Goal: Task Accomplishment & Management: Complete application form

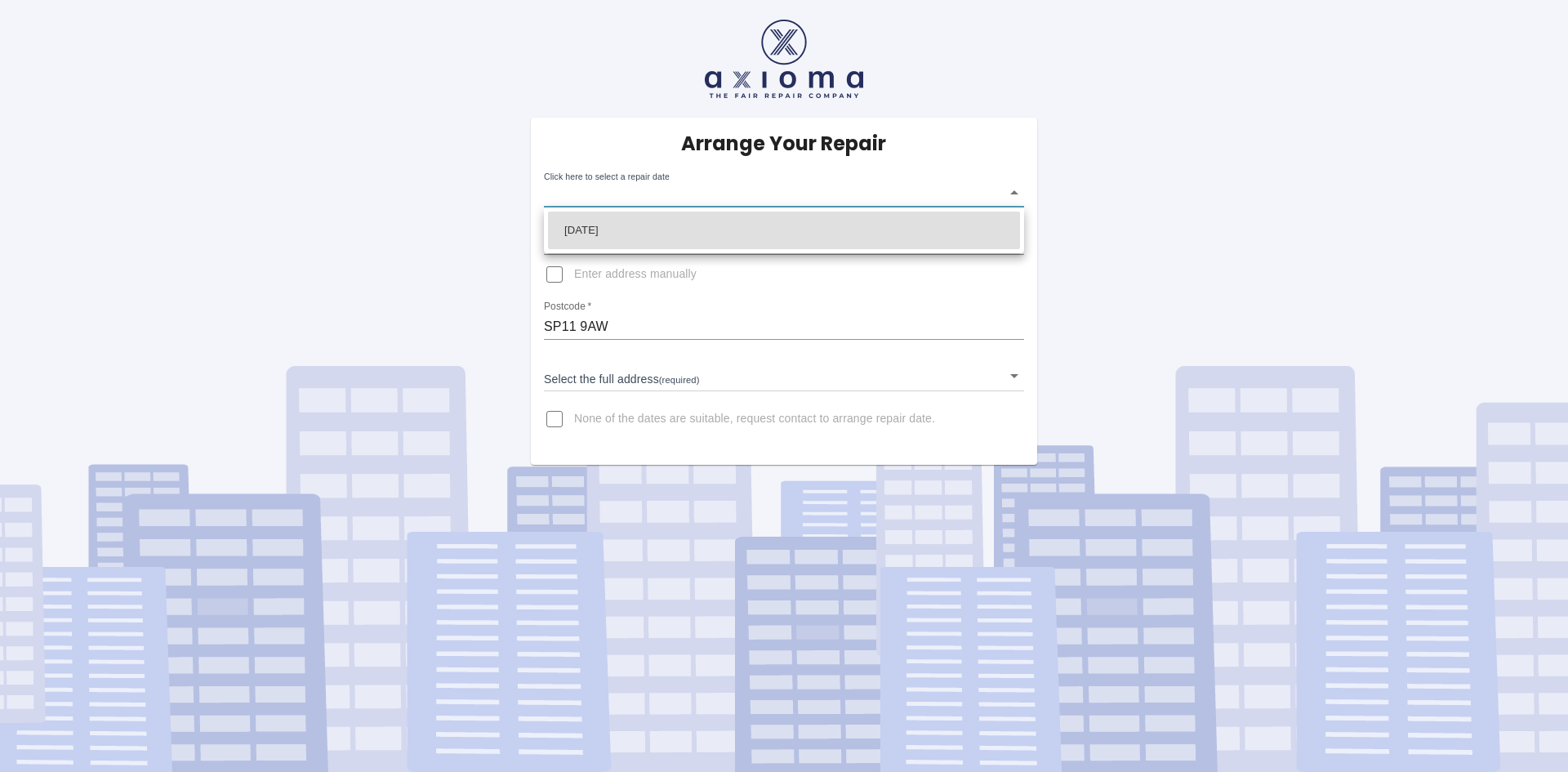
click at [1016, 192] on body "Arrange Your Repair Click here to select a repair date ​ Phone Number   * 07733…" at bounding box center [784, 386] width 1568 height 772
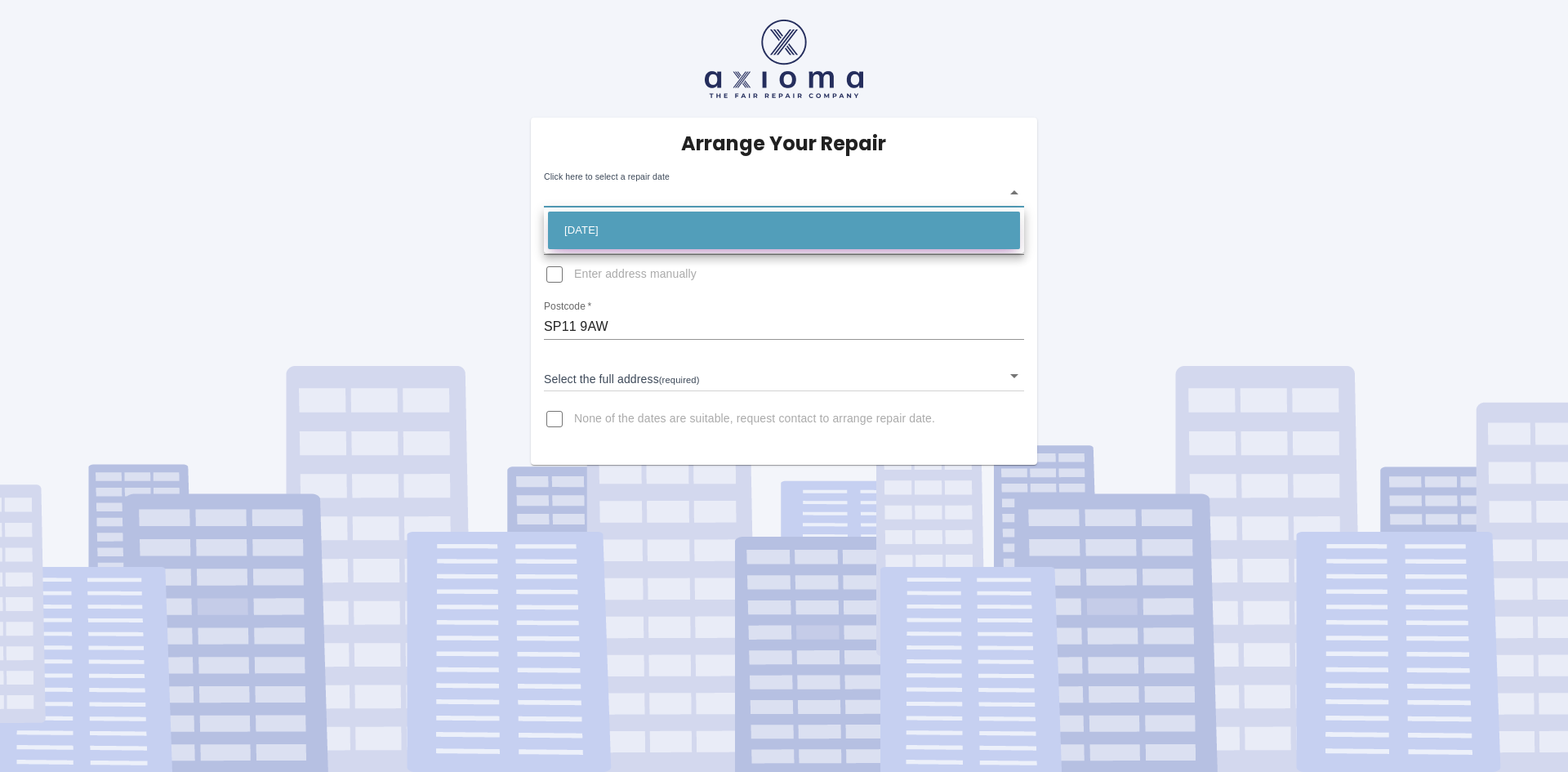
click at [603, 228] on li "[DATE]" at bounding box center [784, 230] width 472 height 38
type input "[DATE]T00:00:00.000Z"
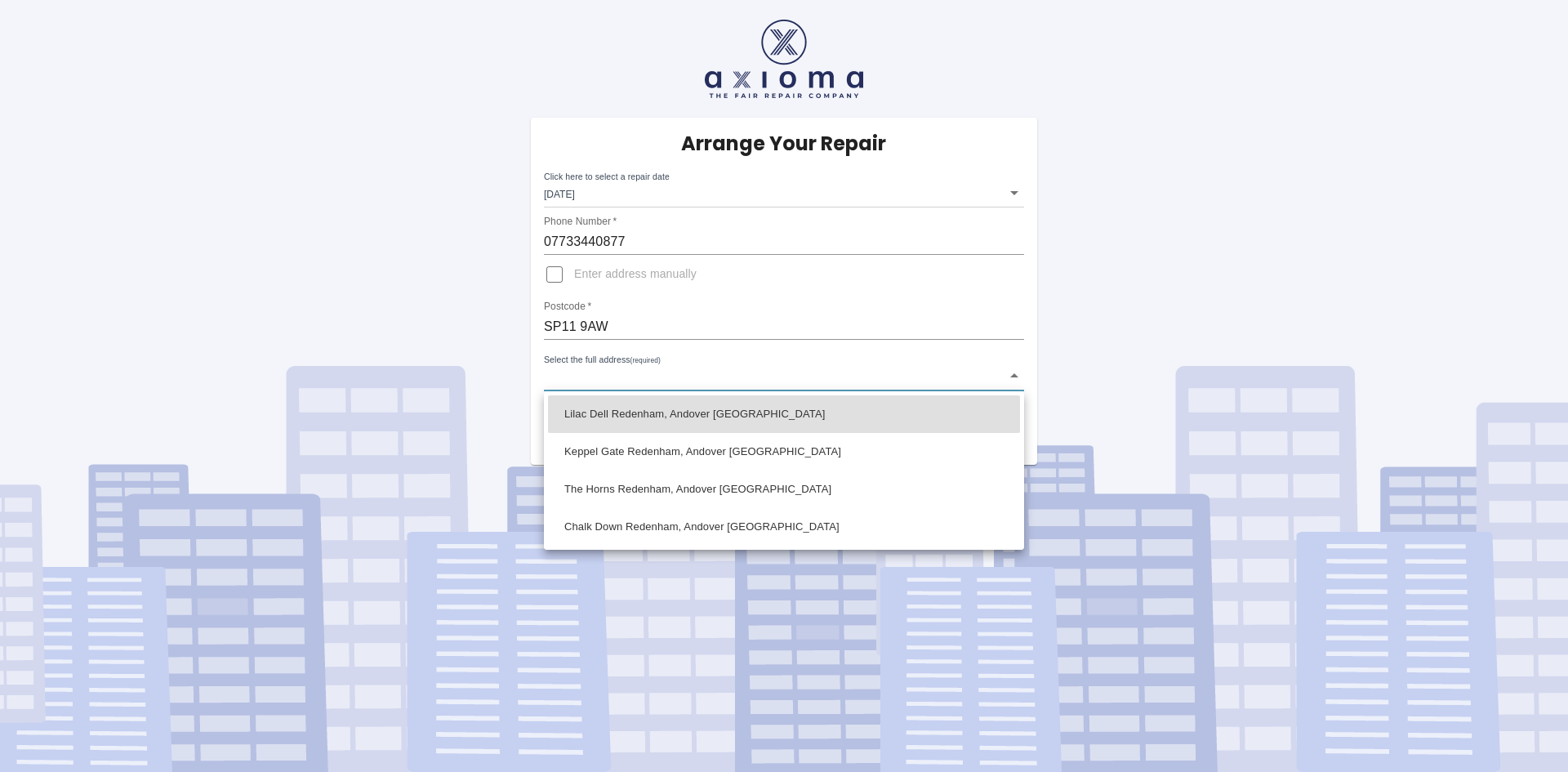
click at [1014, 377] on body "Arrange Your Repair Click here to select a repair date [DATE] [DATE]T00:00:00.0…" at bounding box center [784, 386] width 1568 height 772
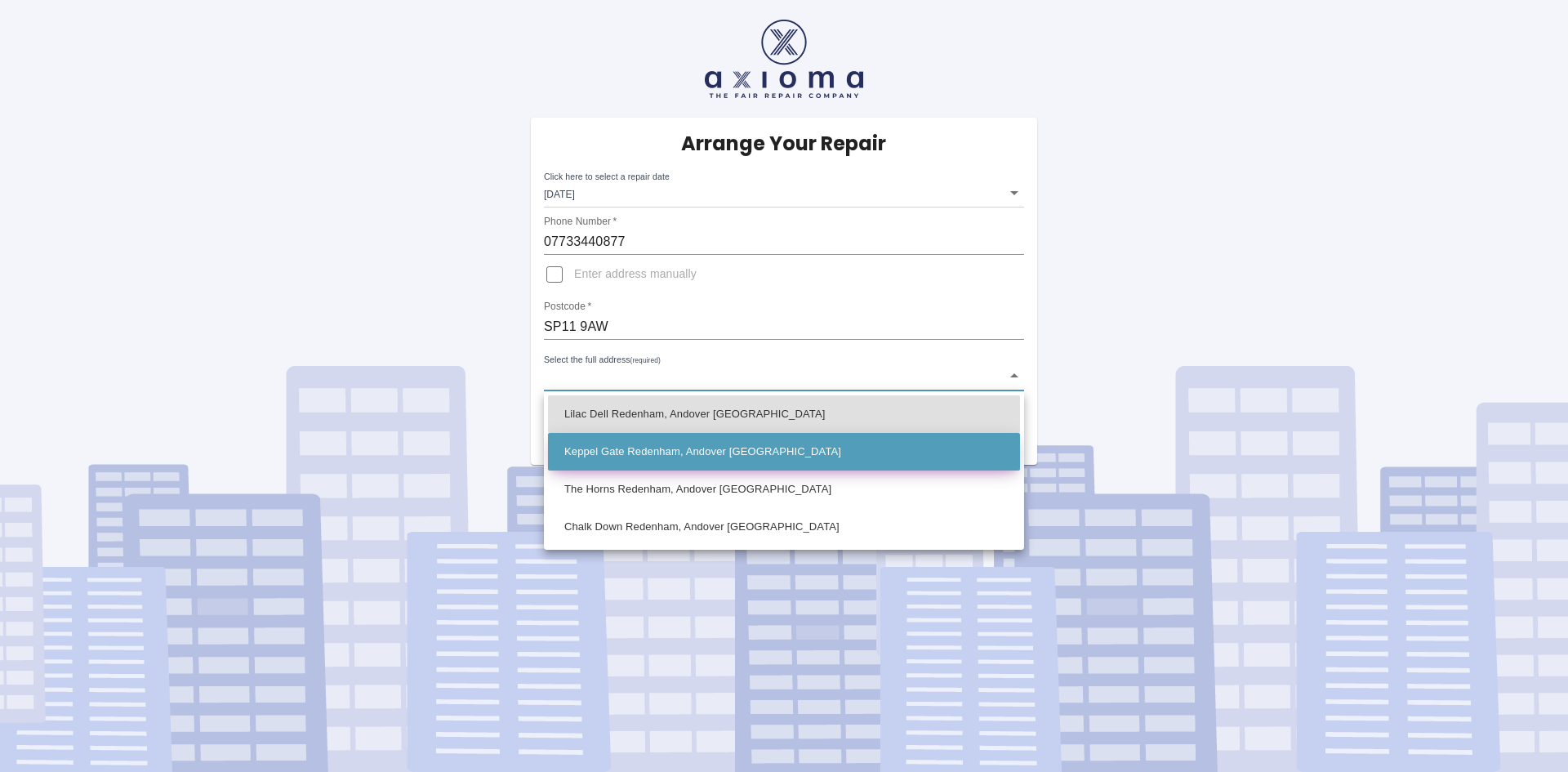
click at [616, 447] on li "Keppel Gate Redenham, Andover [GEOGRAPHIC_DATA]" at bounding box center [784, 452] width 472 height 38
type input "Keppel Gate Redenham, Andover [GEOGRAPHIC_DATA]"
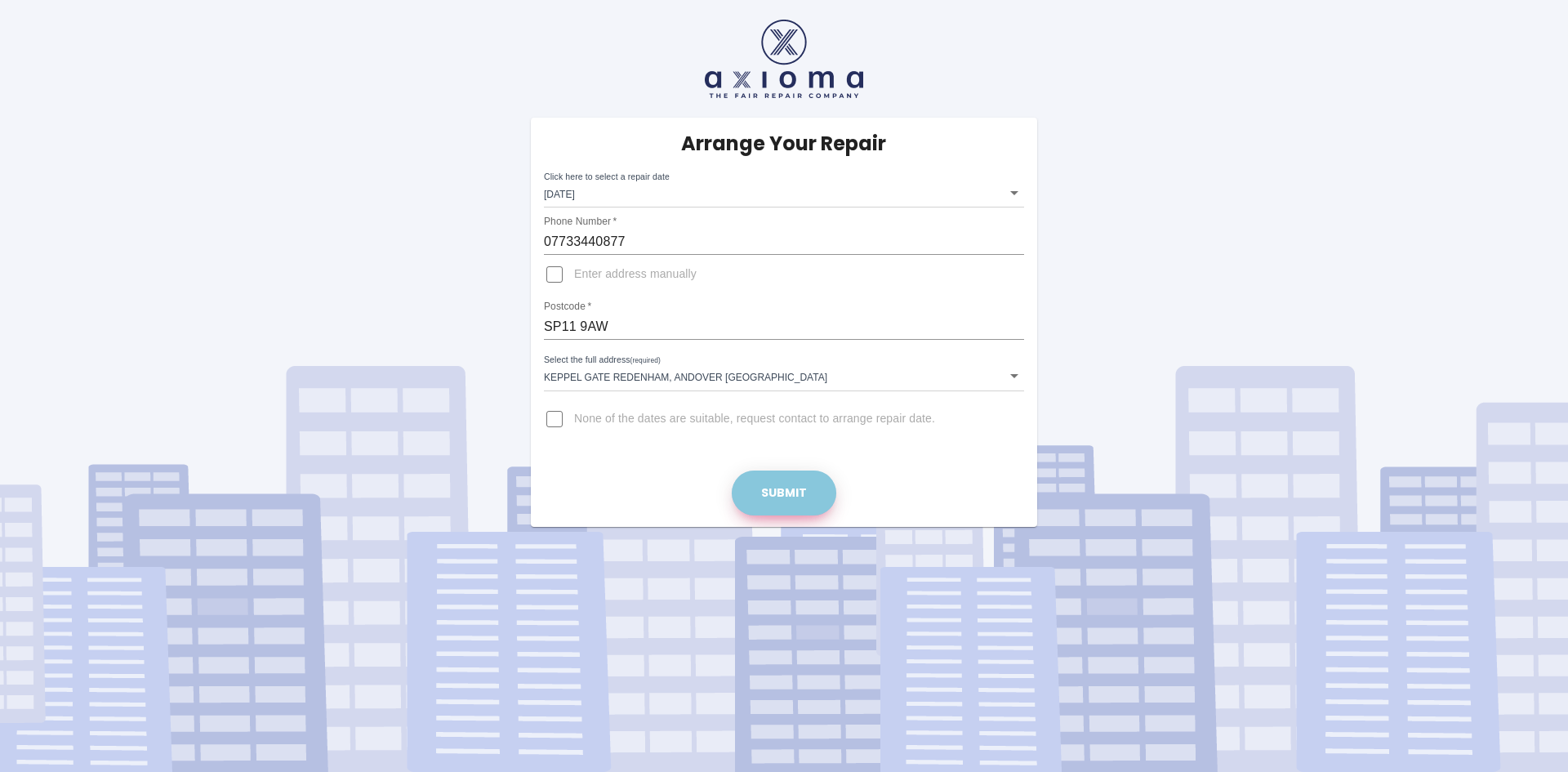
drag, startPoint x: 771, startPoint y: 487, endPoint x: 771, endPoint y: 476, distance: 11.0
click at [771, 485] on button "Submit" at bounding box center [783, 492] width 104 height 45
